Goal: Transaction & Acquisition: Purchase product/service

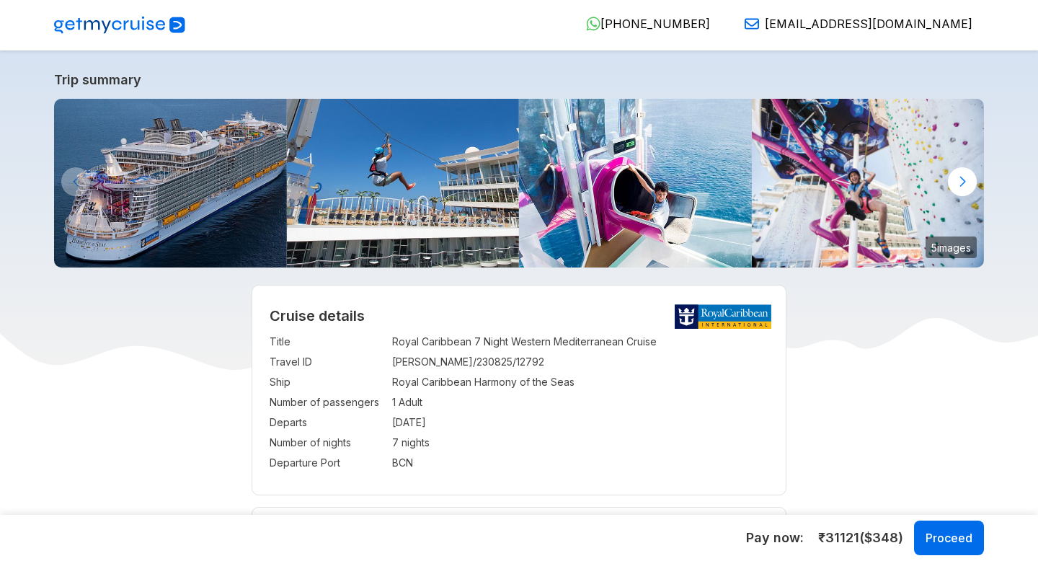
select select "**"
select select "*"
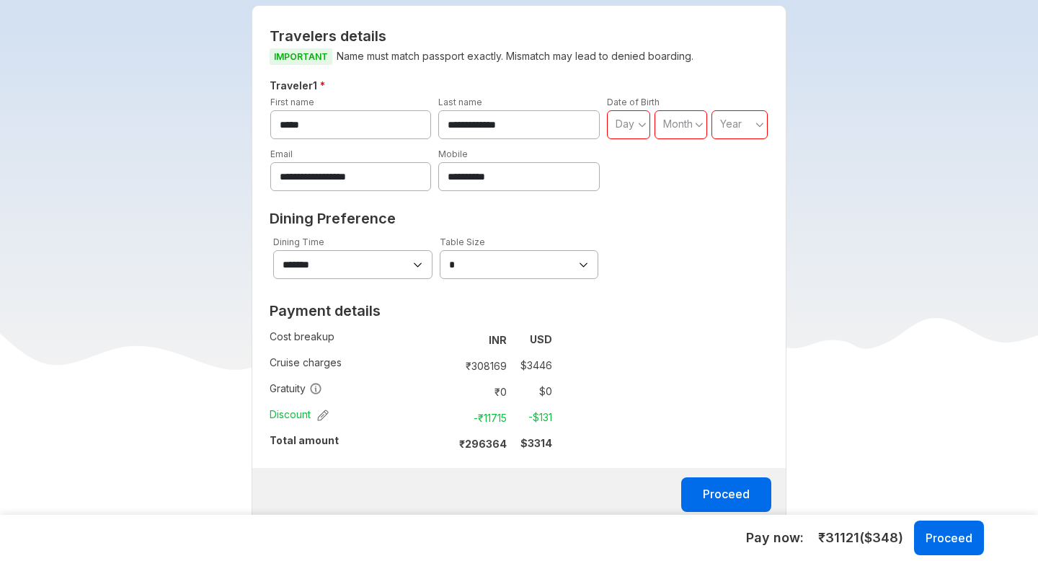
scroll to position [857, 0]
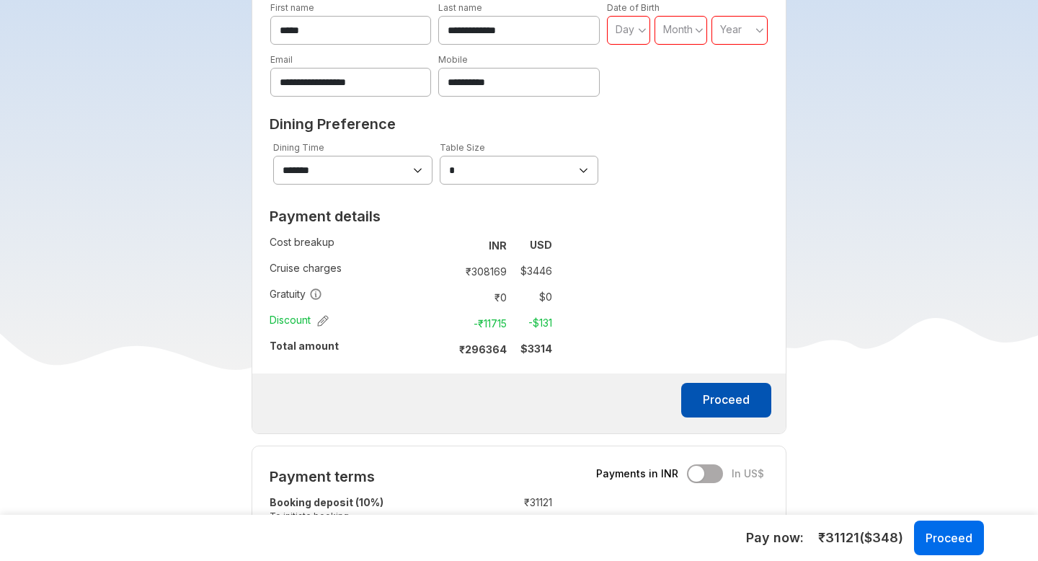
click at [726, 383] on button "Proceed" at bounding box center [726, 400] width 90 height 35
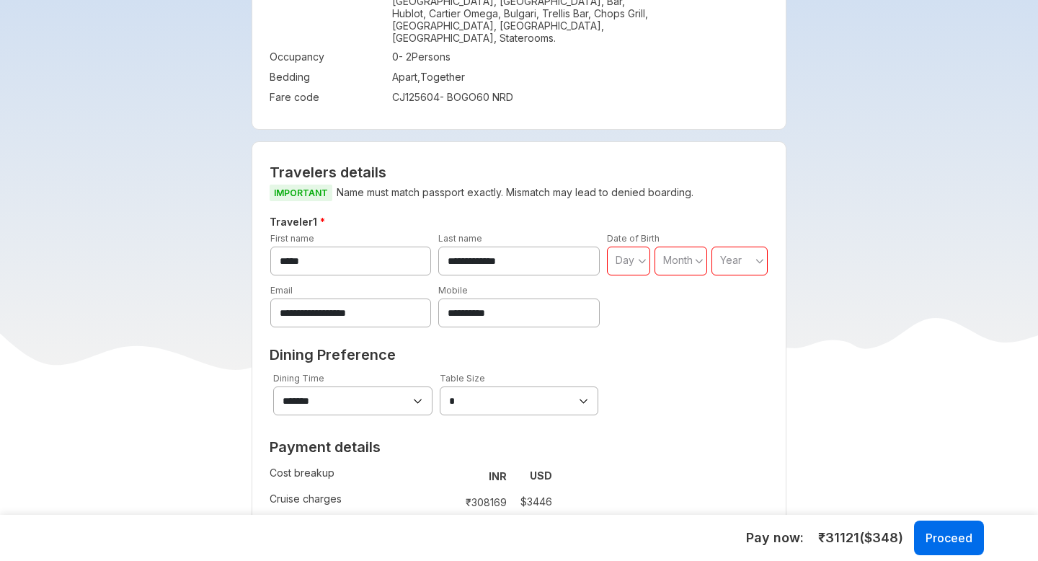
scroll to position [590, 0]
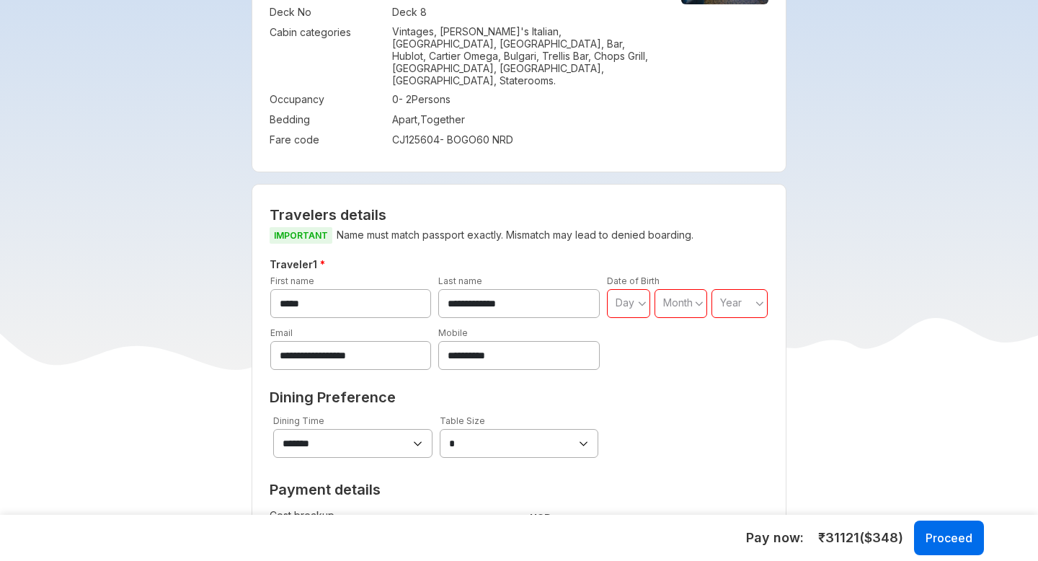
click at [633, 295] on div "Day" at bounding box center [625, 302] width 21 height 14
click at [626, 362] on span "03" at bounding box center [628, 365] width 43 height 26
type input "**"
click at [677, 296] on span "Month" at bounding box center [678, 302] width 30 height 12
click at [680, 339] on span "February" at bounding box center [689, 339] width 71 height 26
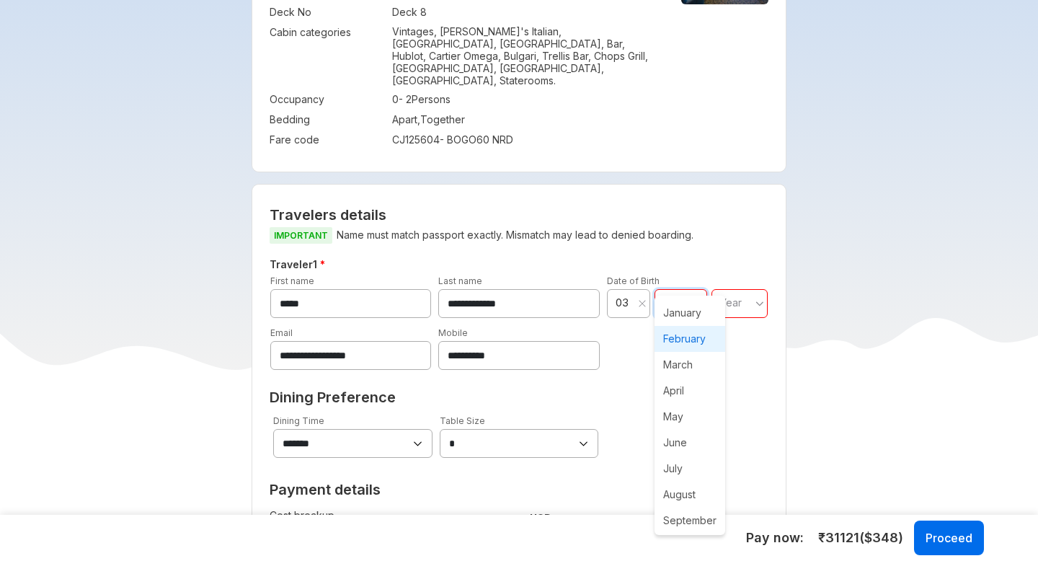
type input "**"
click at [728, 291] on div "Year" at bounding box center [742, 303] width 52 height 29
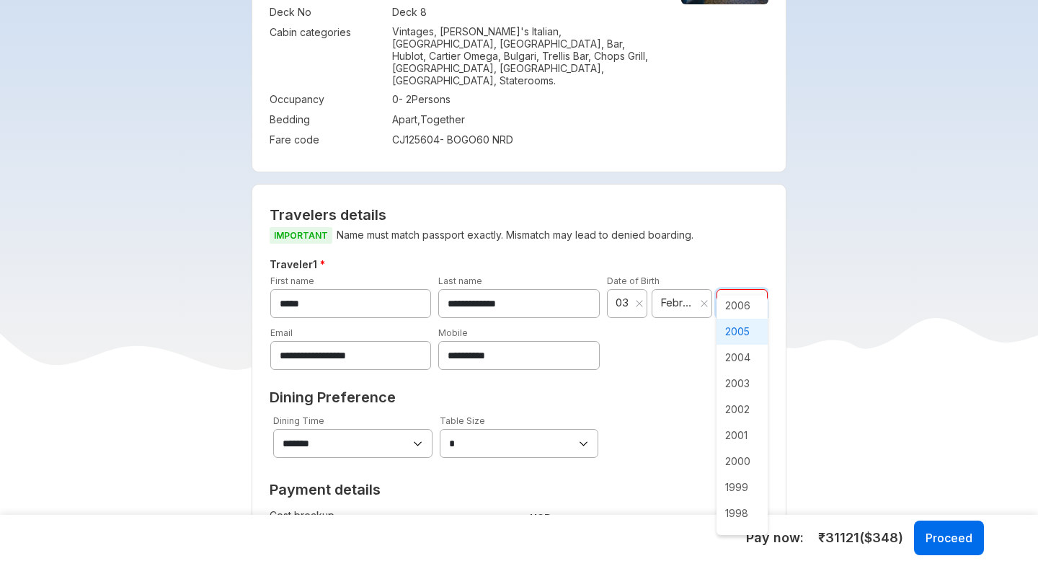
scroll to position [628, 0]
click at [735, 445] on span "1996" at bounding box center [742, 437] width 52 height 26
type input "****"
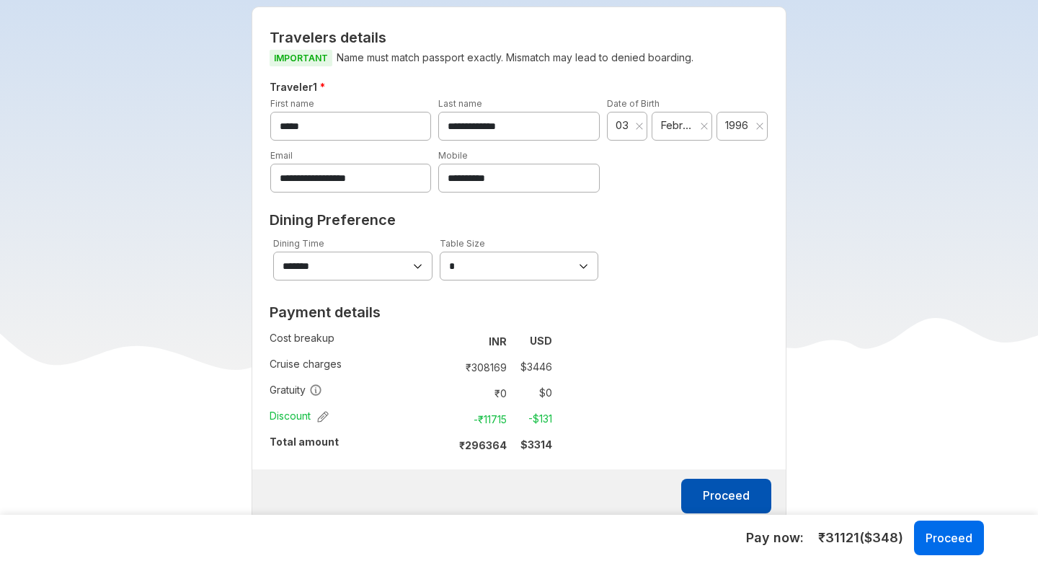
click at [722, 478] on button "Proceed" at bounding box center [726, 495] width 90 height 35
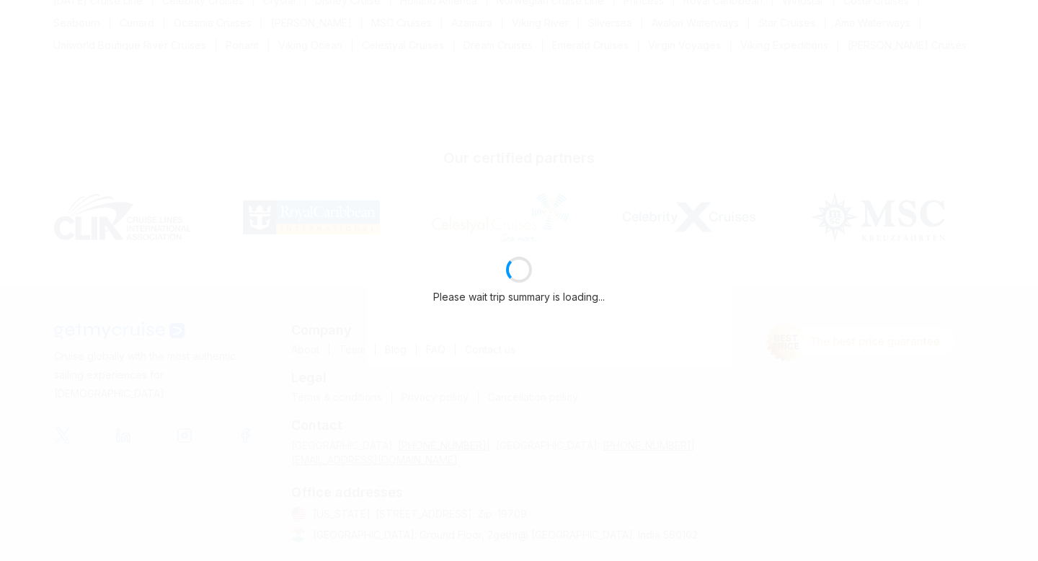
select select "**"
select select "*"
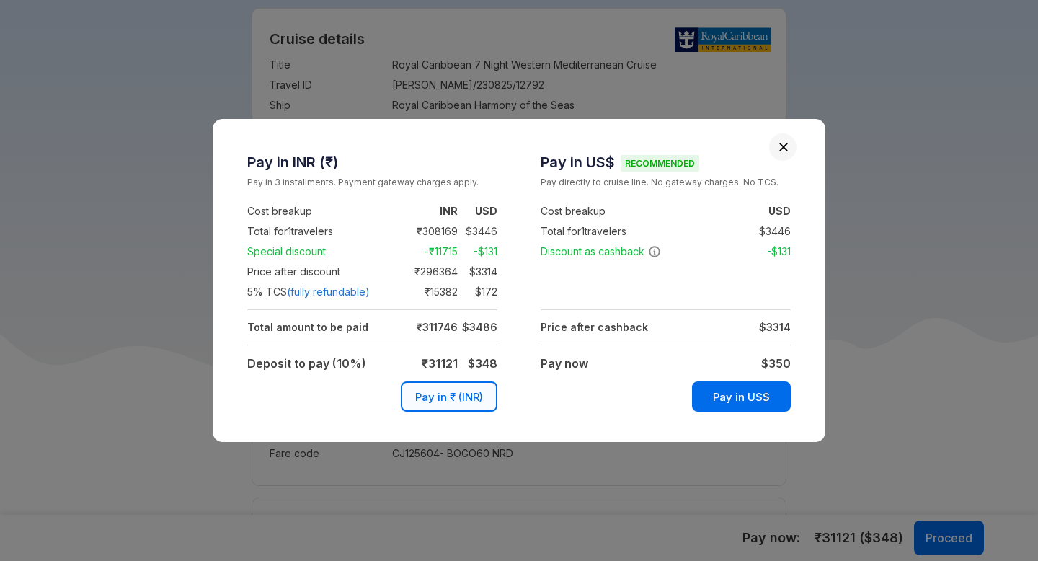
scroll to position [767, 0]
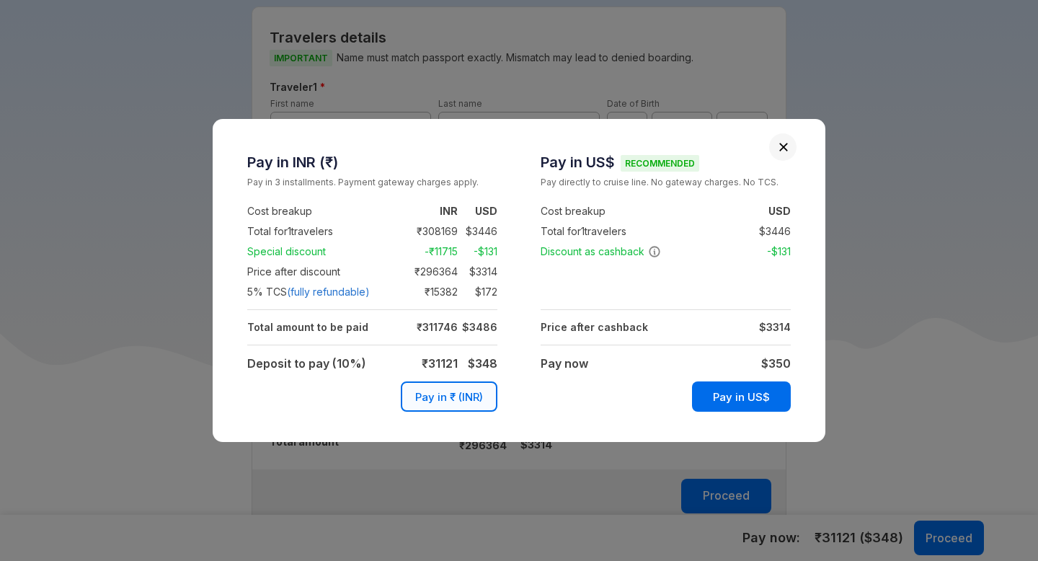
click at [664, 290] on td at bounding box center [665, 292] width 250 height 20
click at [677, 300] on td at bounding box center [665, 292] width 250 height 20
click at [654, 301] on td at bounding box center [665, 292] width 250 height 20
click at [605, 288] on td at bounding box center [665, 292] width 250 height 20
click at [561, 282] on td at bounding box center [665, 292] width 250 height 20
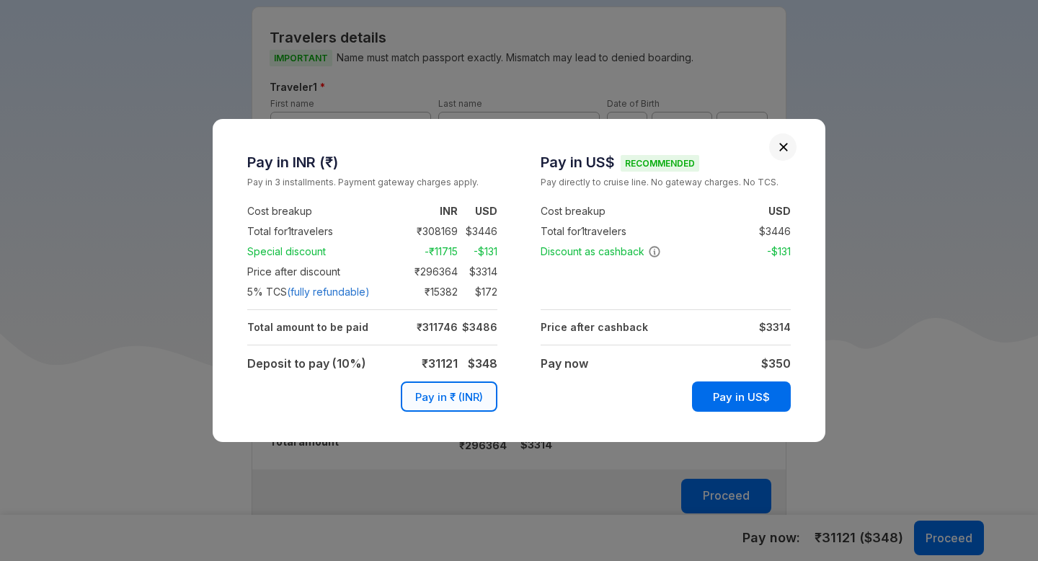
click at [582, 297] on td at bounding box center [665, 292] width 250 height 20
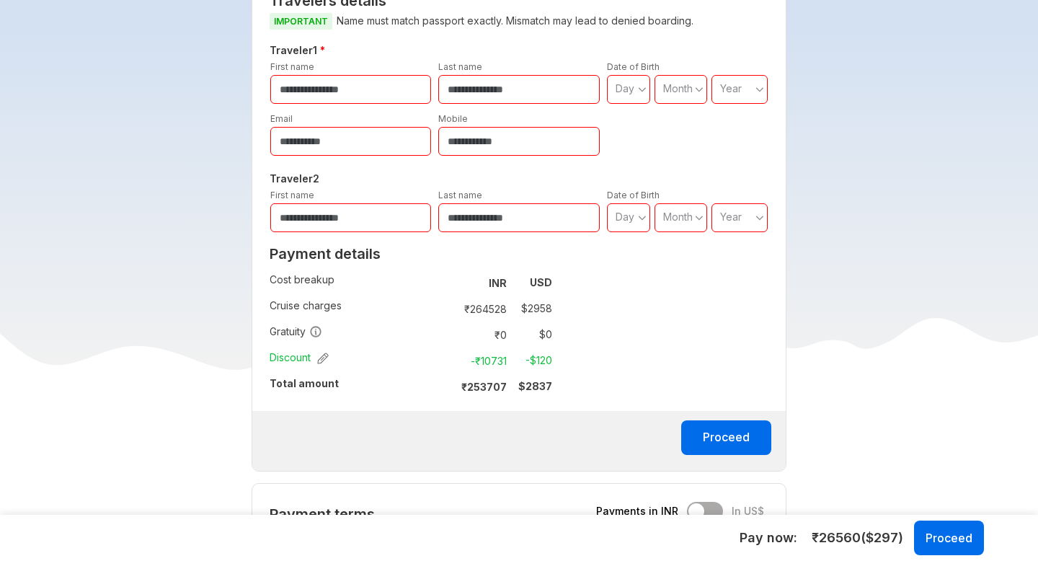
scroll to position [661, 0]
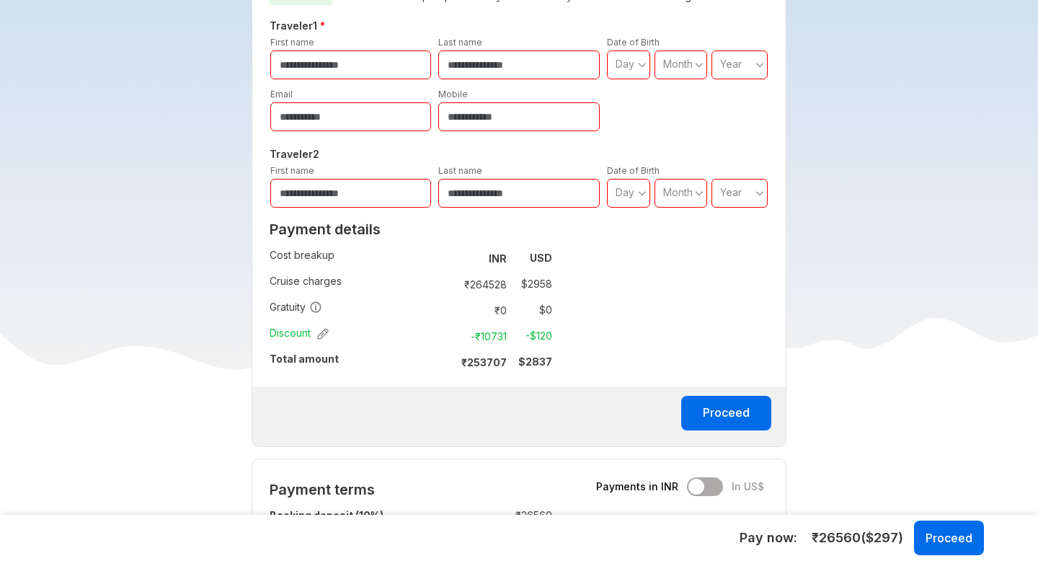
click at [739, 290] on div "**********" at bounding box center [518, 196] width 535 height 502
click at [415, 404] on td at bounding box center [352, 410] width 130 height 24
click at [768, 325] on div "**********" at bounding box center [518, 196] width 535 height 502
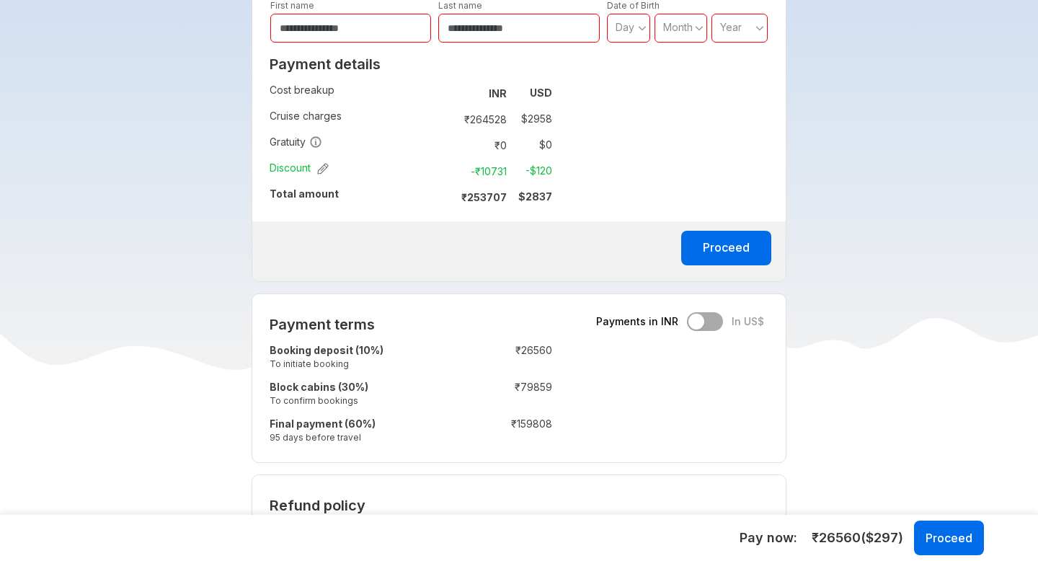
scroll to position [817, 0]
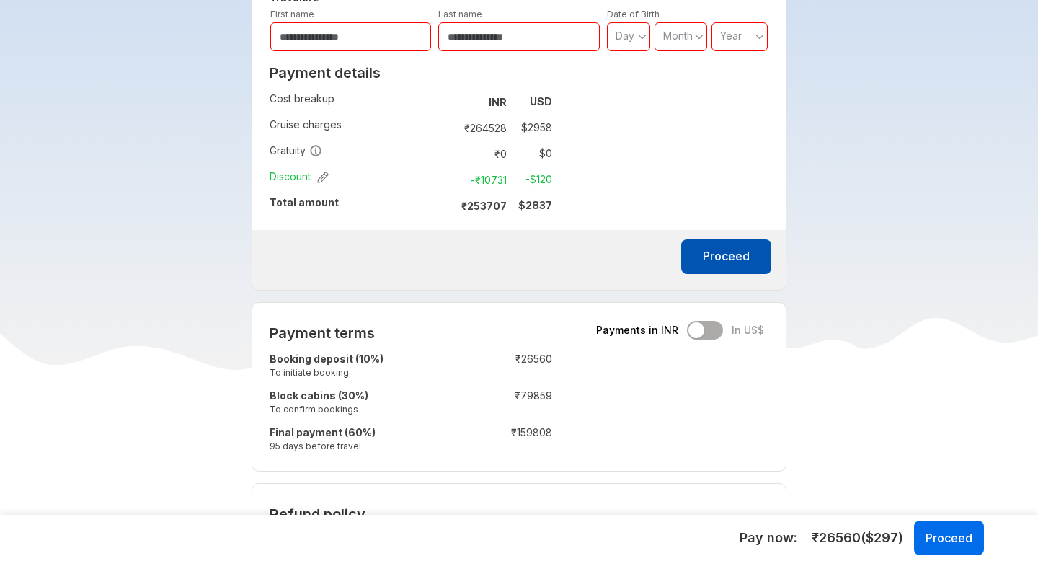
click at [740, 265] on button "Proceed" at bounding box center [726, 256] width 90 height 35
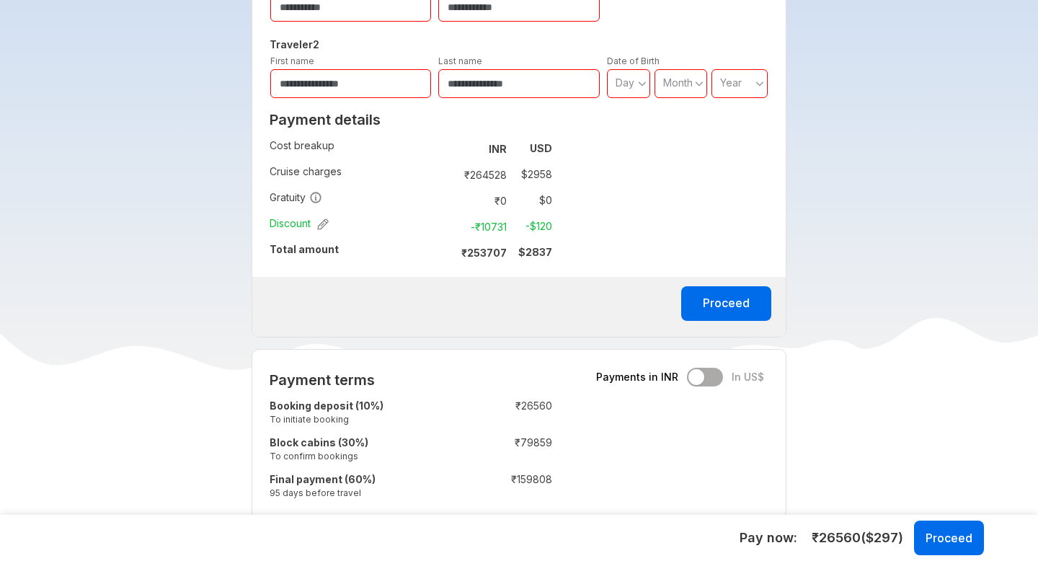
scroll to position [828, 0]
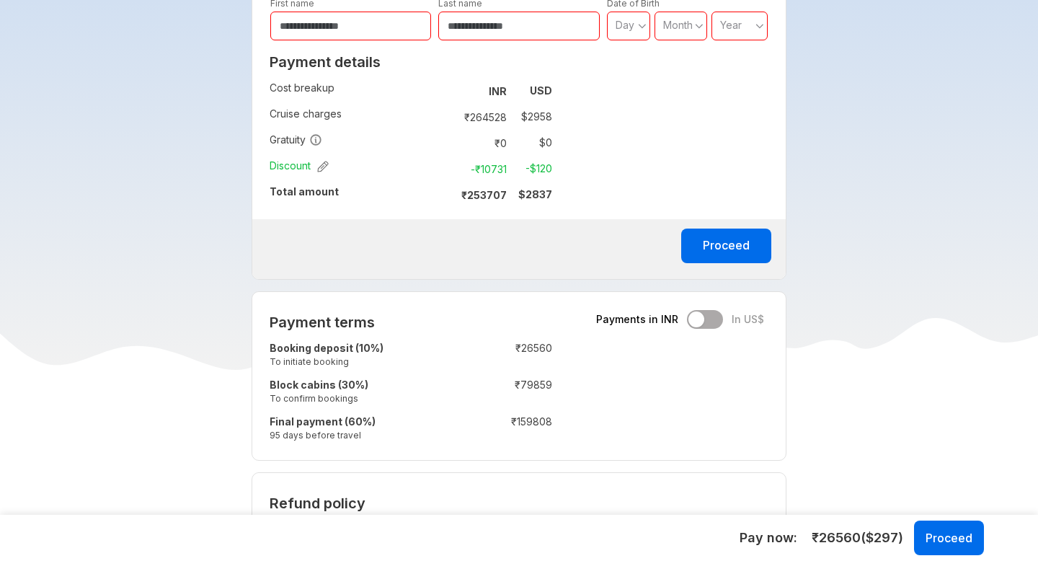
click at [462, 262] on tbody "Proceed" at bounding box center [519, 252] width 534 height 43
click at [496, 268] on tbody "Proceed" at bounding box center [519, 252] width 534 height 43
click at [451, 267] on tbody "Proceed" at bounding box center [519, 252] width 534 height 43
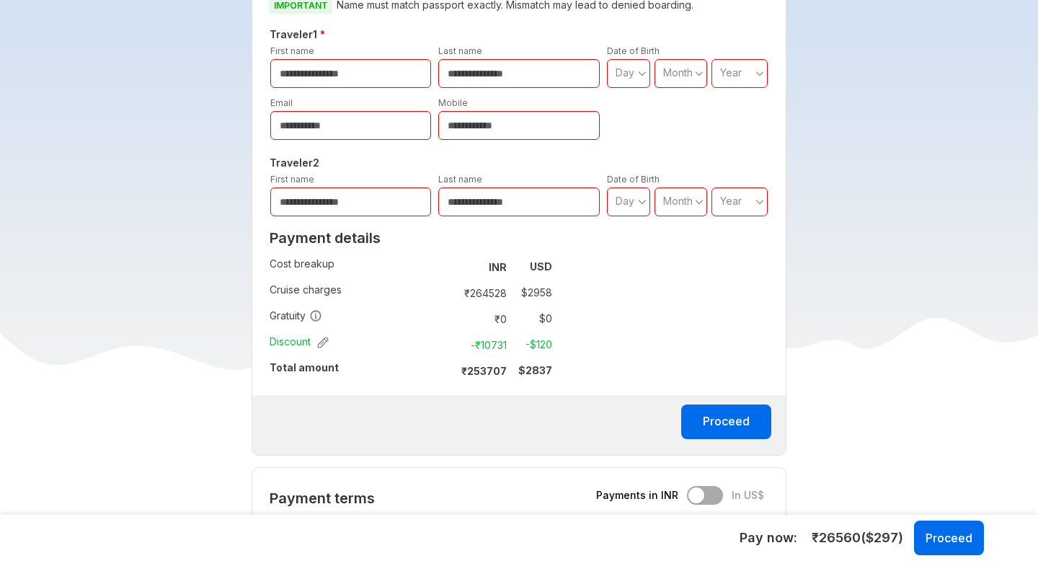
scroll to position [548, 0]
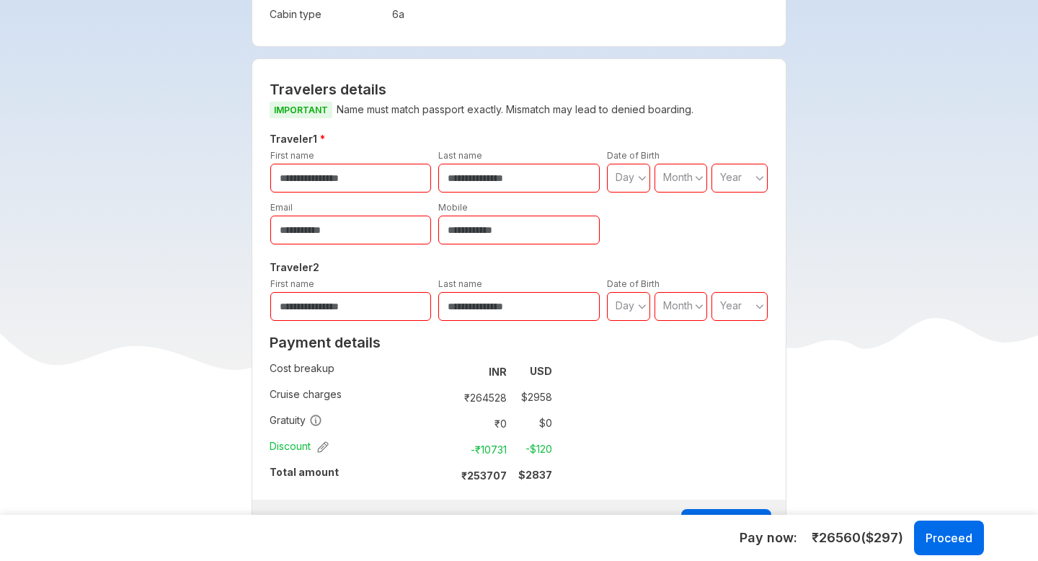
click at [317, 184] on input "text" at bounding box center [350, 178] width 161 height 29
